Goal: Check status: Check status

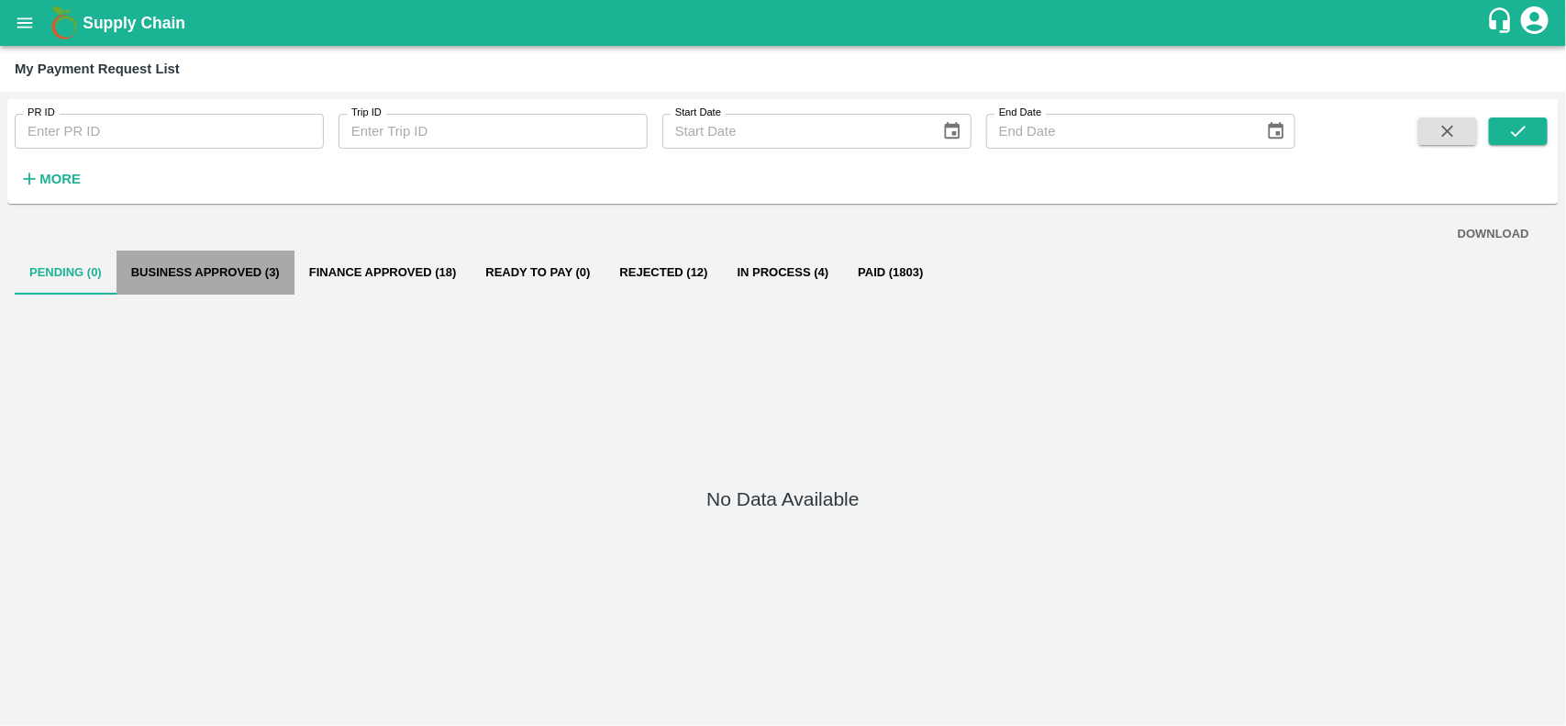
click at [170, 282] on button "Business Approved (3)" at bounding box center [206, 272] width 178 height 44
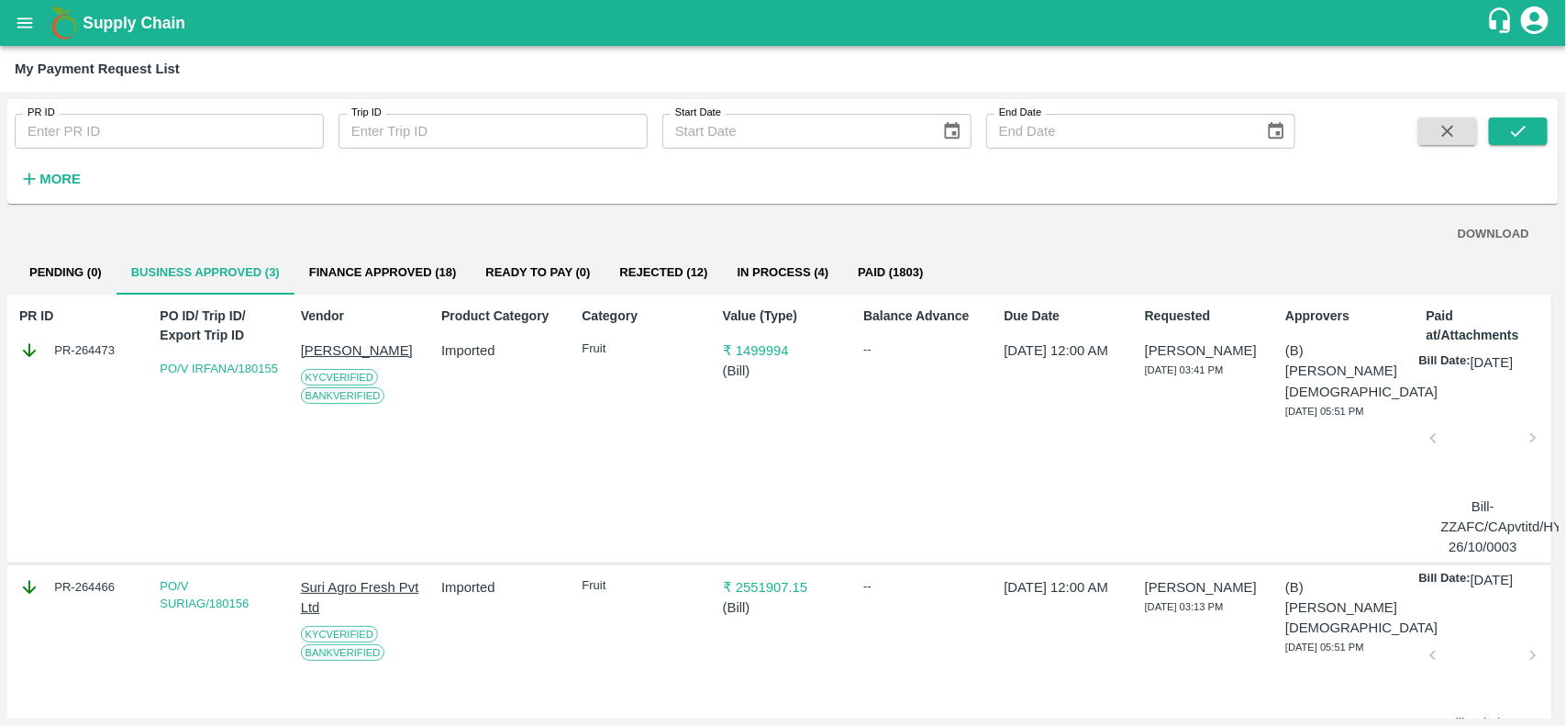
click at [57, 340] on div "PR-264473" at bounding box center [79, 350] width 120 height 20
copy div "PR-264473"
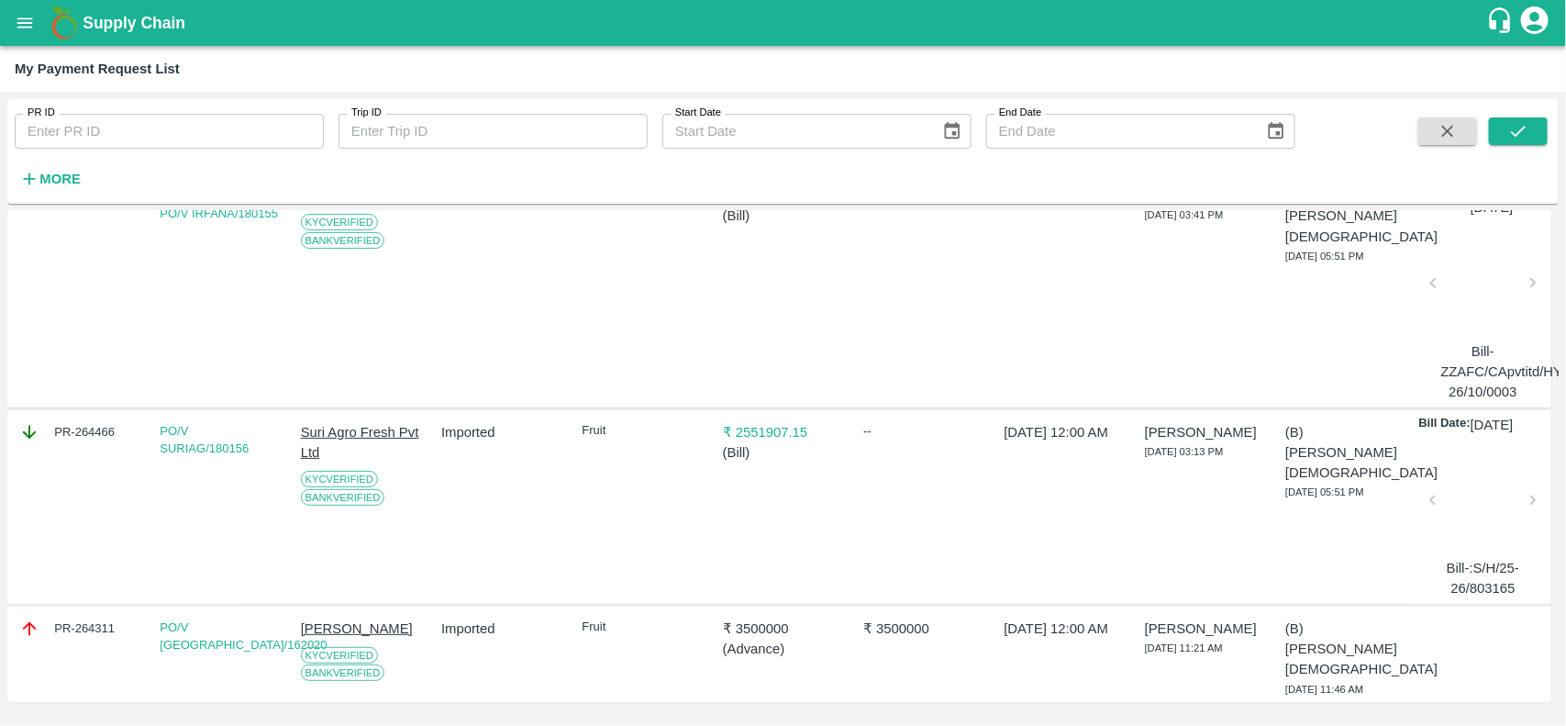
click at [101, 422] on div "PR-264466" at bounding box center [79, 432] width 120 height 20
copy div "PR-264466"
click at [89, 618] on div "PR-264311" at bounding box center [79, 628] width 120 height 20
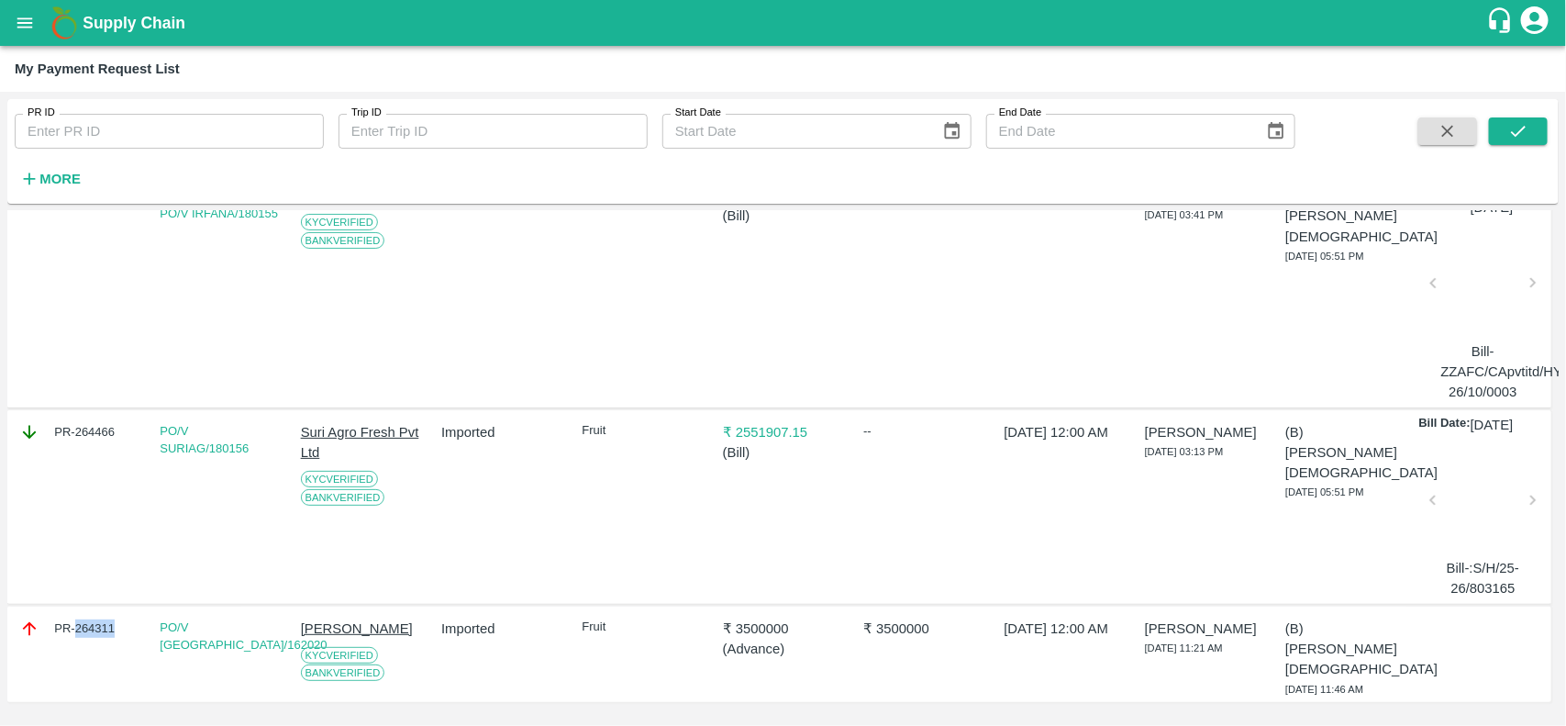
click at [89, 618] on div "PR-264311" at bounding box center [79, 628] width 120 height 20
copy div "PR-264311"
click at [97, 656] on div "PR-264311" at bounding box center [76, 654] width 128 height 86
click at [92, 619] on div "PR-264311" at bounding box center [79, 628] width 120 height 20
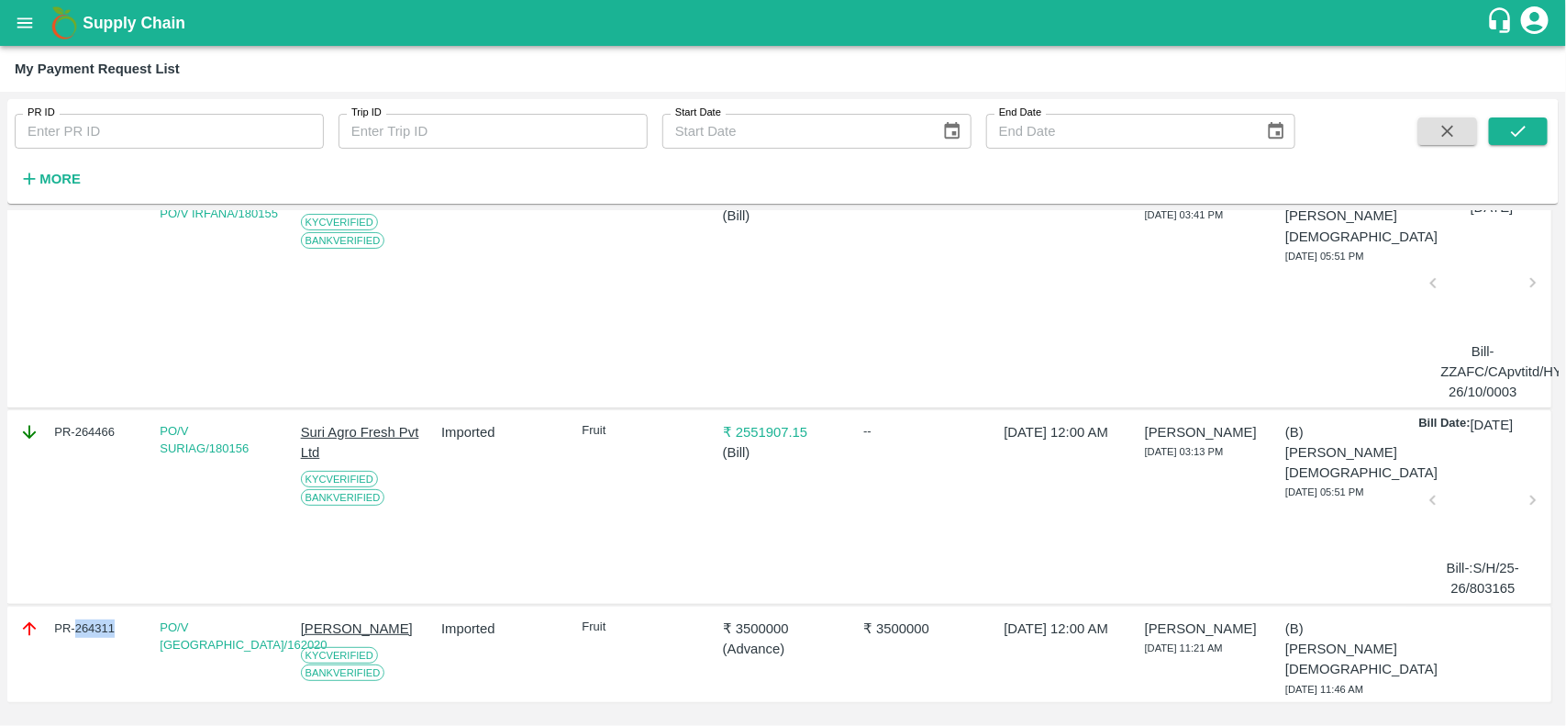
click at [92, 619] on div "PR-264311" at bounding box center [79, 628] width 120 height 20
copy div "PR-264311"
